Goal: Task Accomplishment & Management: Complete application form

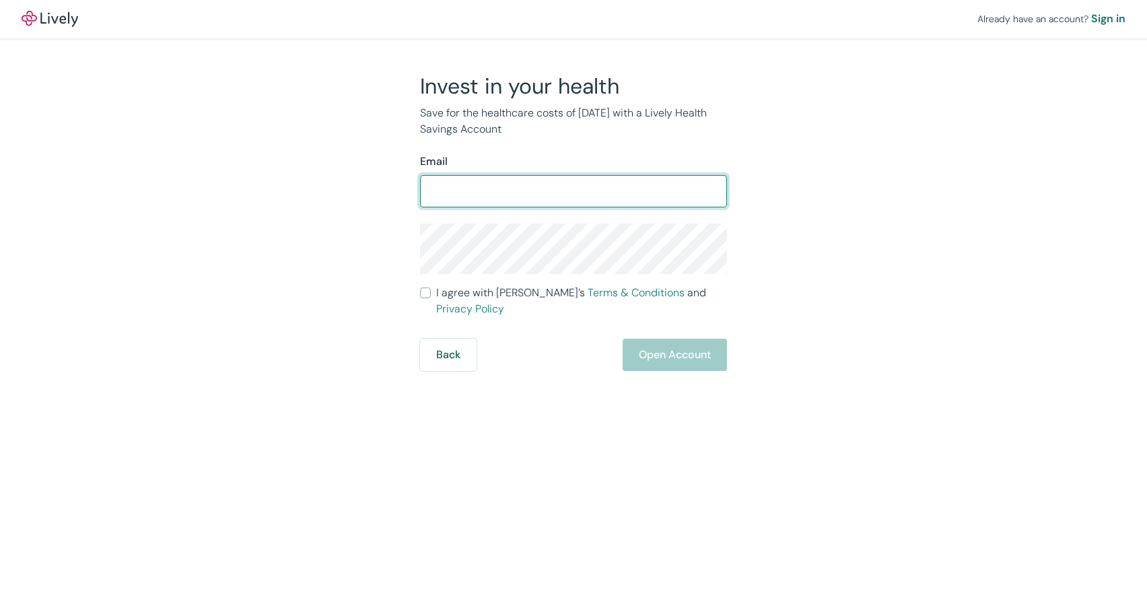
click at [428, 300] on form "Email ​ I agree with Lively’s Terms & Conditions and Privacy Policy Back Open A…" at bounding box center [573, 261] width 307 height 217
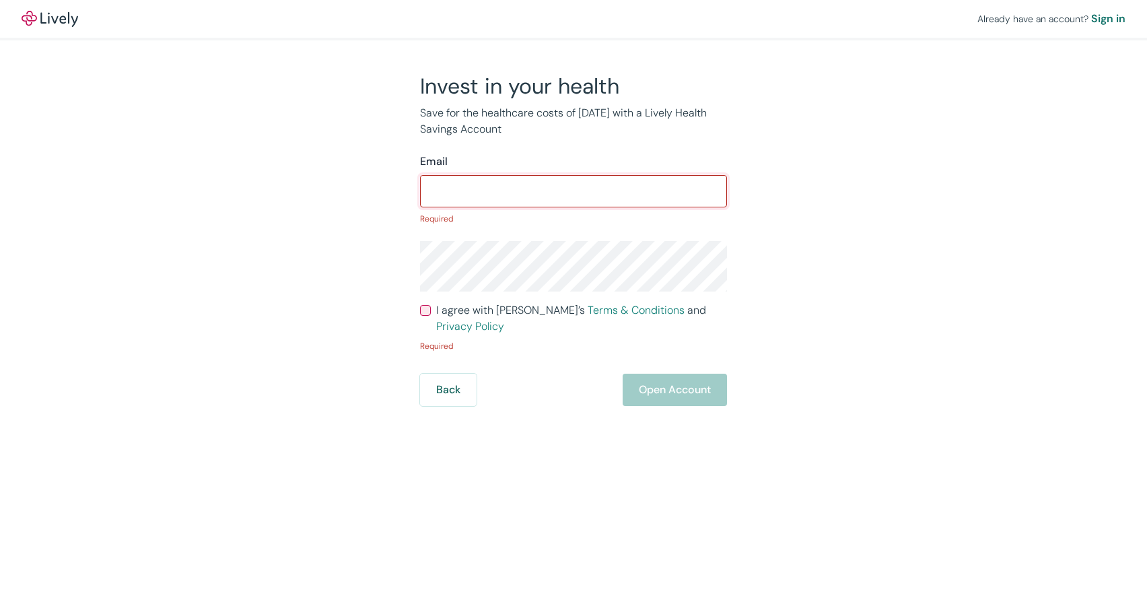
click at [483, 196] on input "Email" at bounding box center [573, 191] width 307 height 27
type input "[EMAIL_ADDRESS][DOMAIN_NAME]"
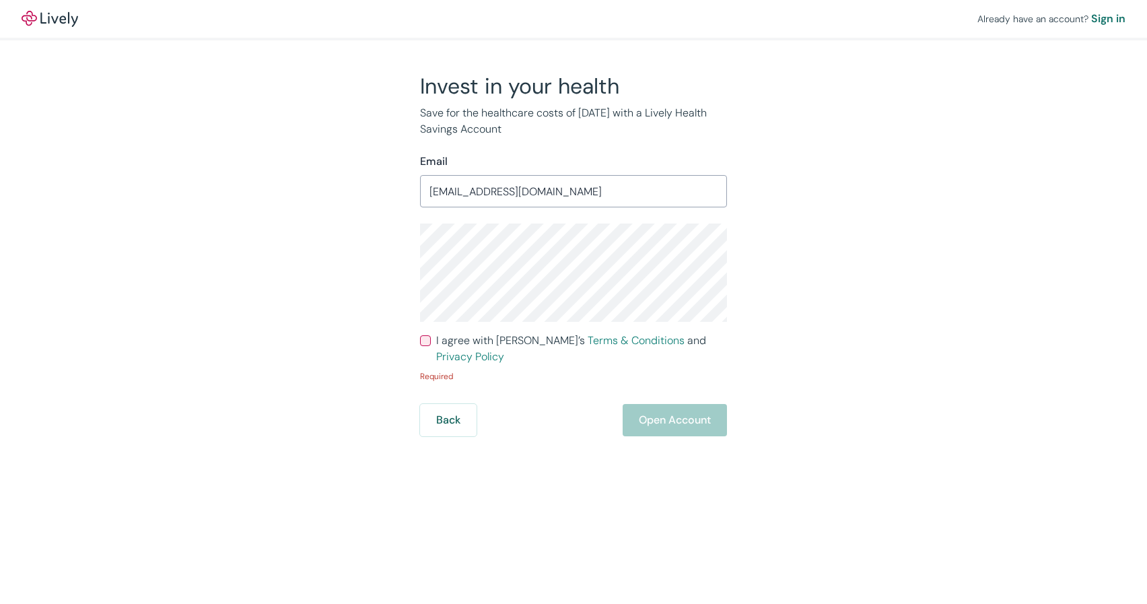
drag, startPoint x: 503, startPoint y: 204, endPoint x: 728, endPoint y: 375, distance: 282.7
click at [728, 375] on div "Invest in your health Save for the healthcare costs of [DATE] with a Lively Hea…" at bounding box center [565, 254] width 646 height 363
click at [422, 340] on input "I agree with Lively’s Terms & Conditions and Privacy Policy" at bounding box center [425, 340] width 11 height 11
checkbox input "true"
click at [672, 386] on button "Open Account" at bounding box center [674, 402] width 104 height 32
